Goal: Find contact information: Find contact information

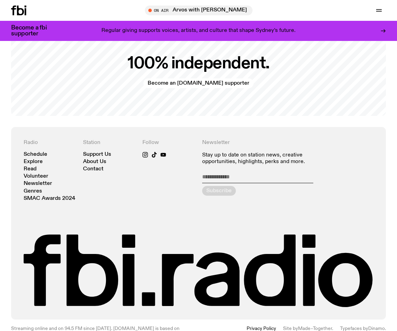
scroll to position [1282, 0]
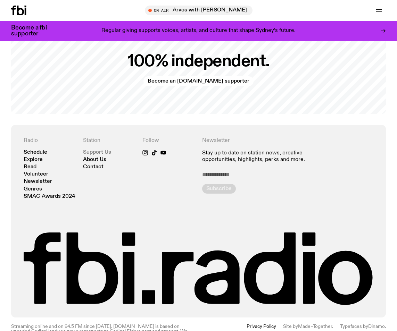
click at [96, 150] on link "Support Us" at bounding box center [97, 152] width 28 height 5
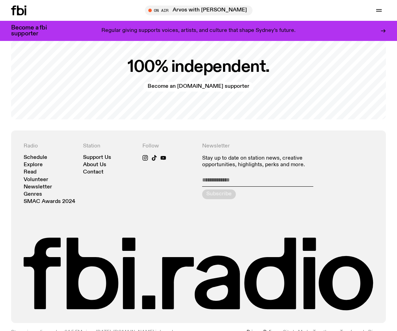
scroll to position [1276, 0]
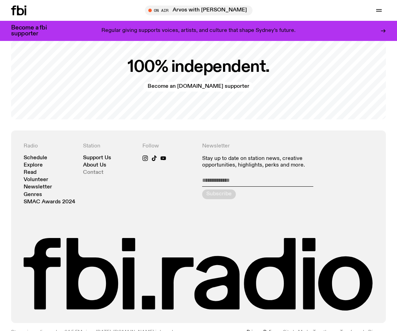
click at [100, 170] on link "Contact" at bounding box center [93, 172] width 20 height 5
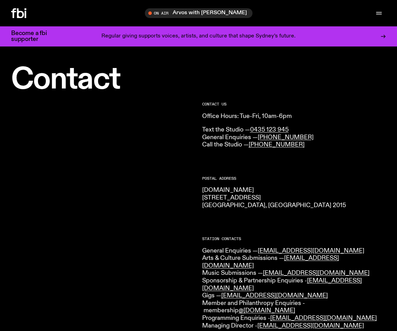
click at [272, 177] on h2 "Postal Address" at bounding box center [294, 179] width 184 height 4
